Goal: Information Seeking & Learning: Find specific fact

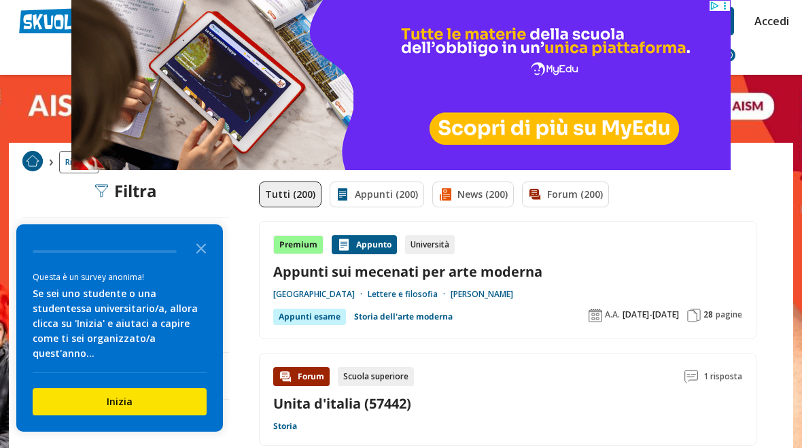
click at [199, 261] on icon "Close the survey" at bounding box center [201, 247] width 27 height 27
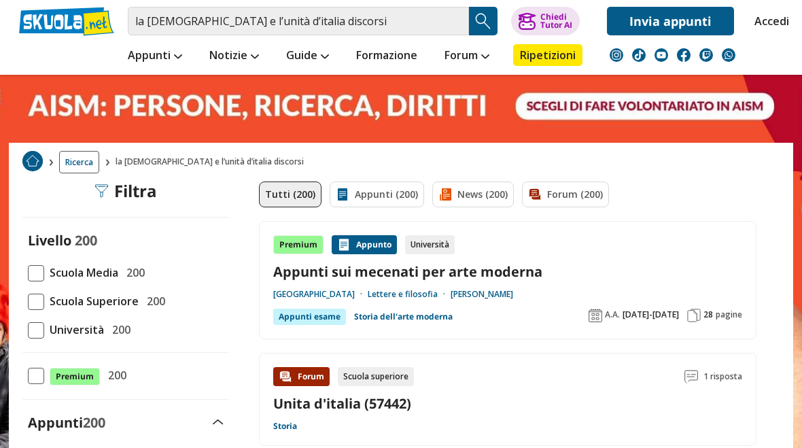
click at [37, 294] on span at bounding box center [36, 302] width 16 height 16
click at [28, 301] on input "Scuola Superiore 200" at bounding box center [28, 301] width 0 height 0
checkbox input "true"
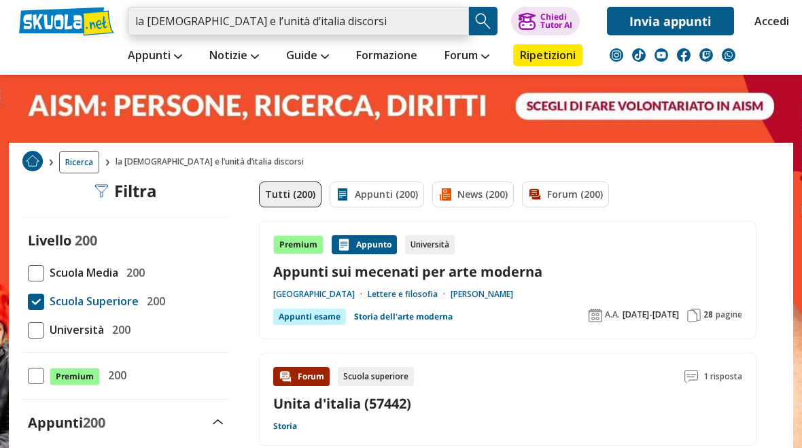
click at [456, 23] on input "la chiesa e l’unità d’italia discorsi" at bounding box center [298, 21] width 341 height 29
click at [418, 18] on input "search" at bounding box center [298, 21] width 341 height 29
click at [357, 25] on input "search" at bounding box center [298, 21] width 341 height 29
click at [348, 23] on input "search" at bounding box center [298, 21] width 341 height 29
click at [345, 17] on input "search" at bounding box center [298, 21] width 341 height 29
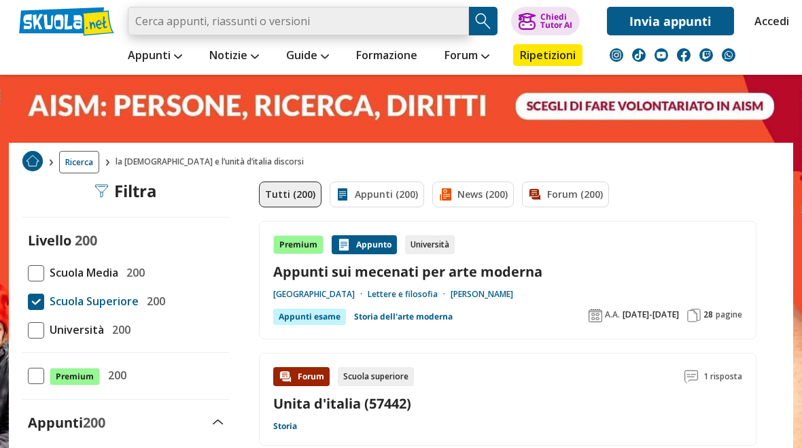
click at [345, 14] on input "search" at bounding box center [298, 21] width 341 height 29
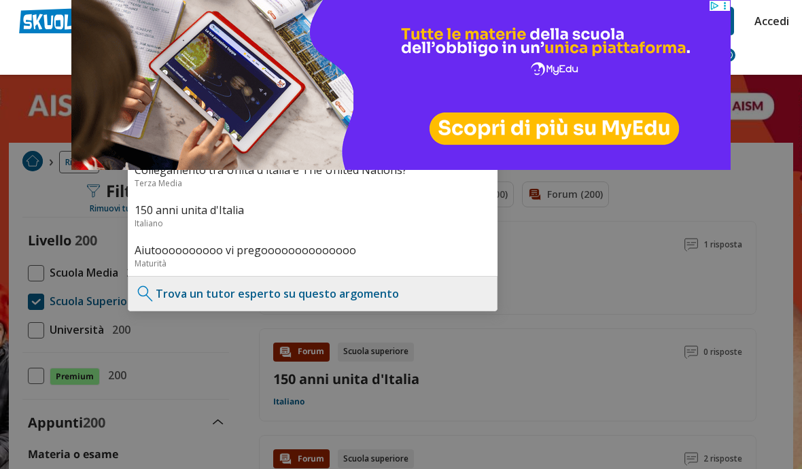
type input "la chiesa e l’unità d’italia discorsi Machiavelli"
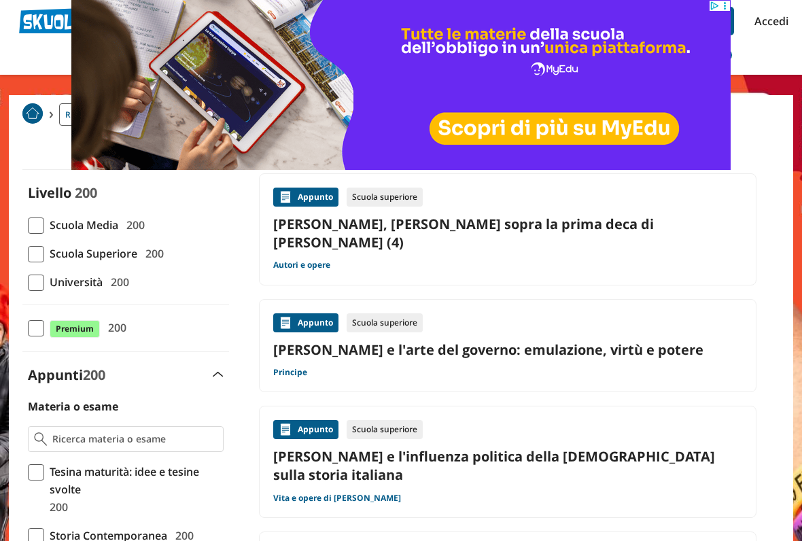
click at [690, 232] on link "Machiavelli, Niccolò - Discorsi sopra la prima deca di Tito Livio (4)" at bounding box center [507, 233] width 469 height 37
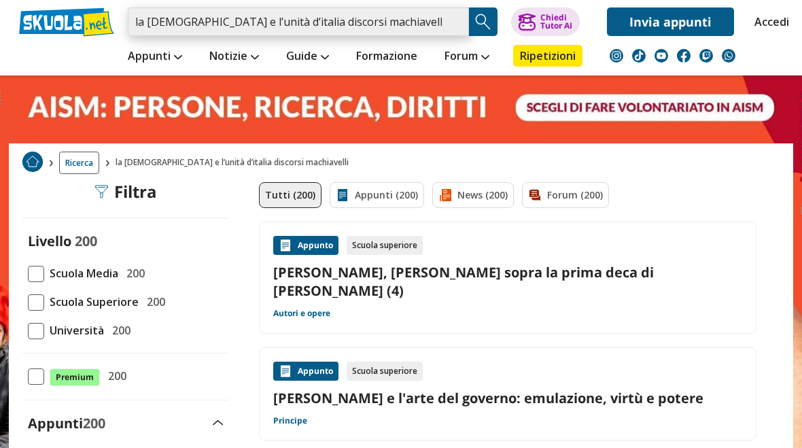
click at [413, 21] on input "la chiesa e l’unità d’italia discorsi machiavelli" at bounding box center [298, 21] width 341 height 29
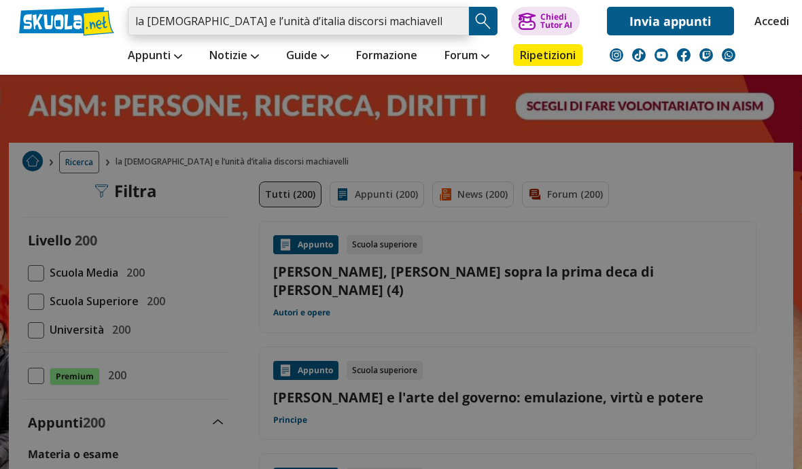
click at [445, 22] on input "la chiesa e l’unità d’italia discorsi machiavelli" at bounding box center [298, 21] width 341 height 29
click at [452, 12] on input "la chiesa e l’unità d’italia discorsi machiavelli" at bounding box center [298, 21] width 341 height 29
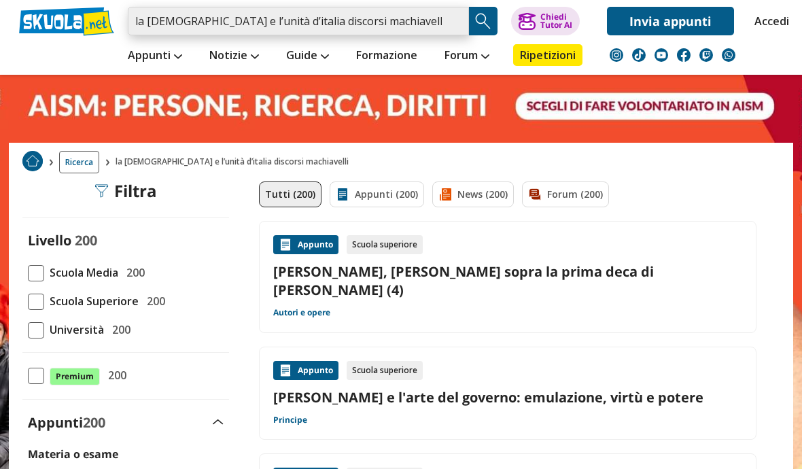
click at [452, 22] on input "la chiesa e l’unità d’italia discorsi machiavelli" at bounding box center [298, 21] width 341 height 29
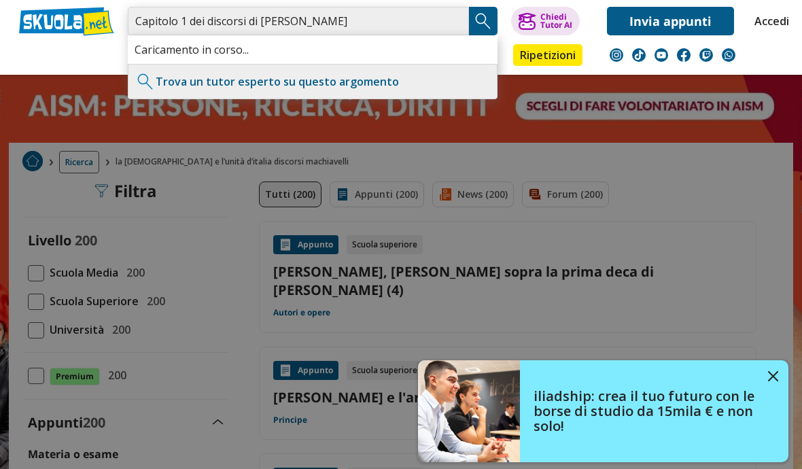
type input "Capitolo 1 dei discorsi di Machiavelli"
click at [487, 23] on img "Search Button" at bounding box center [483, 21] width 20 height 20
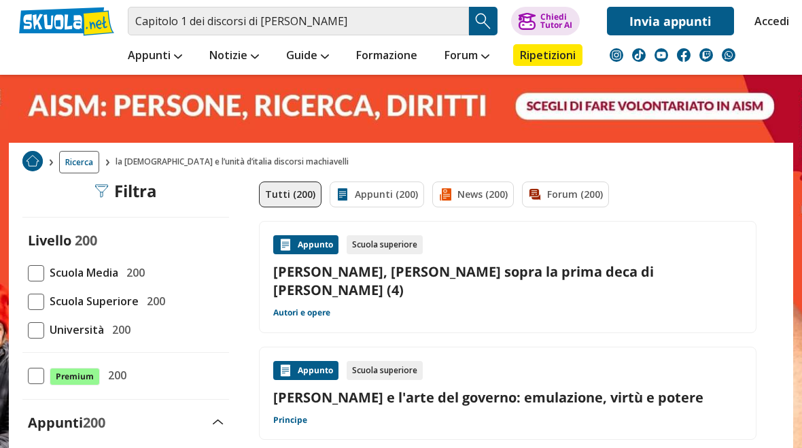
click at [482, 12] on img "Search Button" at bounding box center [483, 21] width 20 height 20
click at [485, 17] on img "Search Button" at bounding box center [483, 21] width 20 height 20
click at [477, 24] on img "Search Button" at bounding box center [483, 21] width 20 height 20
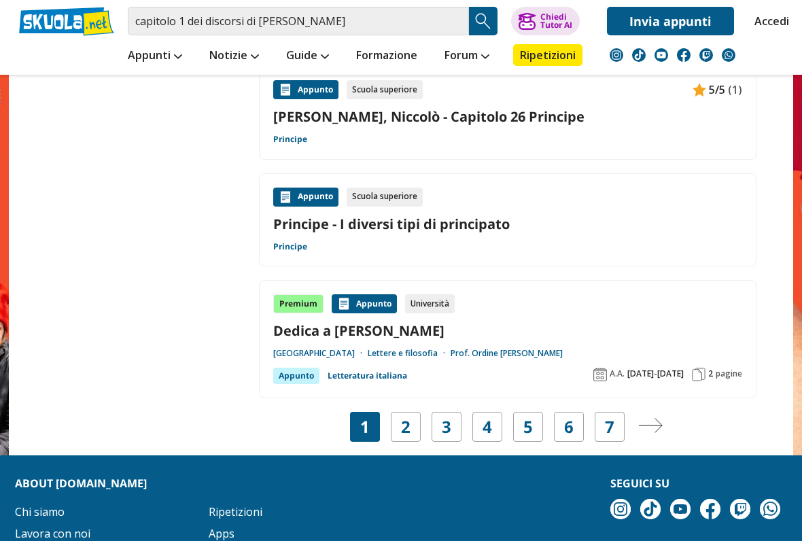
scroll to position [2174, 0]
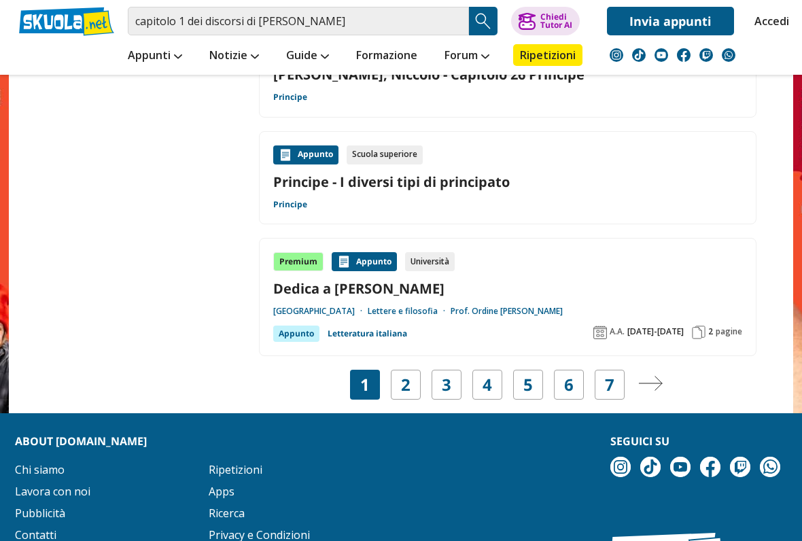
click at [408, 382] on link "2" at bounding box center [406, 384] width 10 height 19
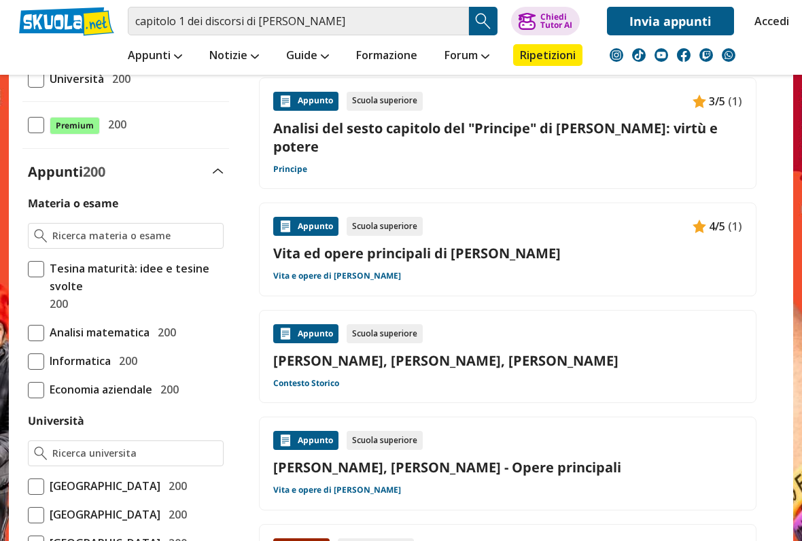
scroll to position [289, 0]
